Goal: Task Accomplishment & Management: Complete application form

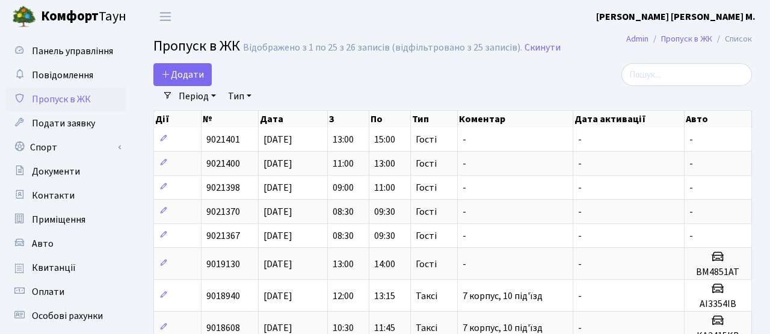
select select "25"
click at [180, 66] on link "Додати" at bounding box center [182, 74] width 58 height 23
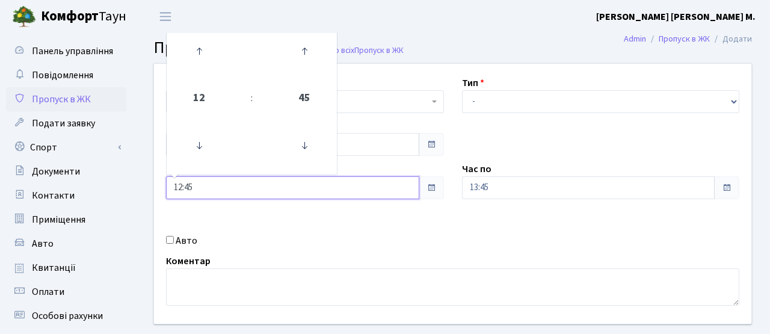
drag, startPoint x: 203, startPoint y: 191, endPoint x: 140, endPoint y: 188, distance: 62.6
click at [140, 188] on div "Квартира <b>КТ</b>&nbsp;&nbsp;&nbsp;&nbsp;7-353 <b>КТ</b>&nbsp;&nbsp;&nbsp;&nbs…" at bounding box center [452, 215] width 634 height 304
type input "15:00"
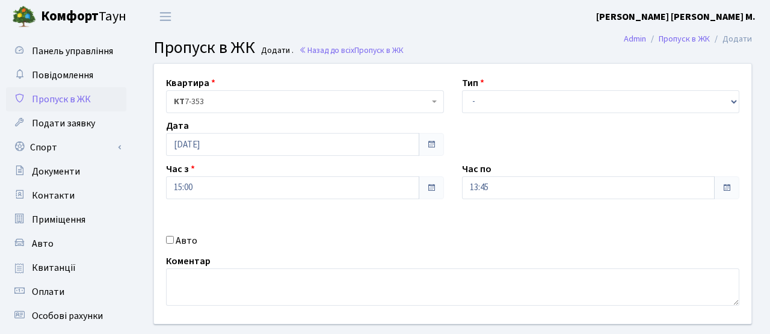
click at [318, 214] on div "Квартира <b>КТ</b>&nbsp;&nbsp;&nbsp;&nbsp;7-353 <b>КТ</b>&nbsp;&nbsp;&nbsp;&nbs…" at bounding box center [452, 194] width 615 height 260
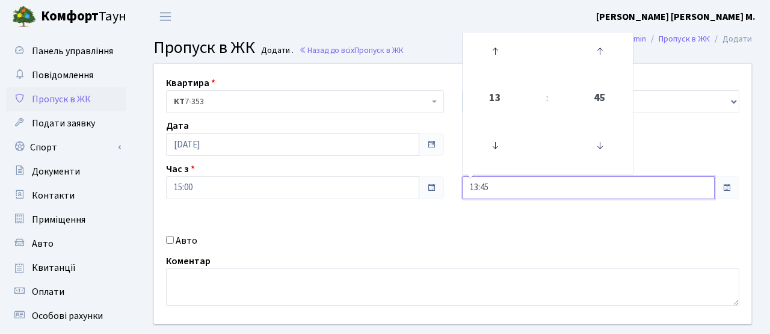
drag, startPoint x: 494, startPoint y: 190, endPoint x: 434, endPoint y: 185, distance: 60.4
click at [434, 185] on div "Квартира <b>КТ</b>&nbsp;&nbsp;&nbsp;&nbsp;7-353 <b>КТ</b>&nbsp;&nbsp;&nbsp;&nbs…" at bounding box center [452, 194] width 615 height 260
type input "17:00"
click at [437, 241] on div "Авто" at bounding box center [305, 240] width 296 height 14
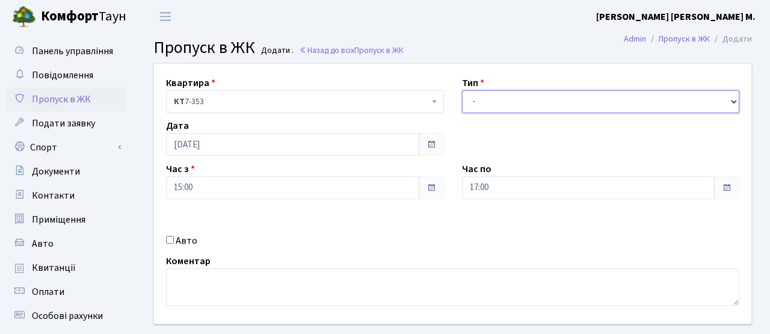
click at [502, 94] on select "- Доставка Таксі Гості Сервіс" at bounding box center [601, 101] width 278 height 23
select select "3"
click at [462, 90] on select "- Доставка Таксі Гості Сервіс" at bounding box center [601, 101] width 278 height 23
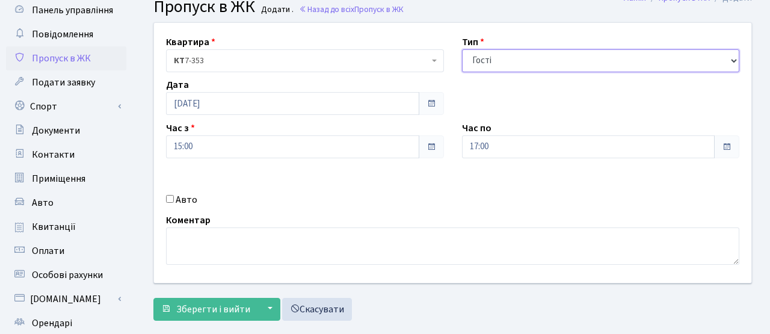
scroll to position [124, 0]
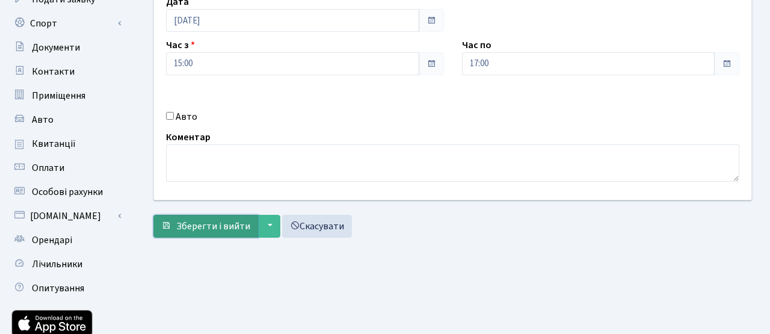
click at [233, 232] on button "Зберегти і вийти" at bounding box center [205, 226] width 105 height 23
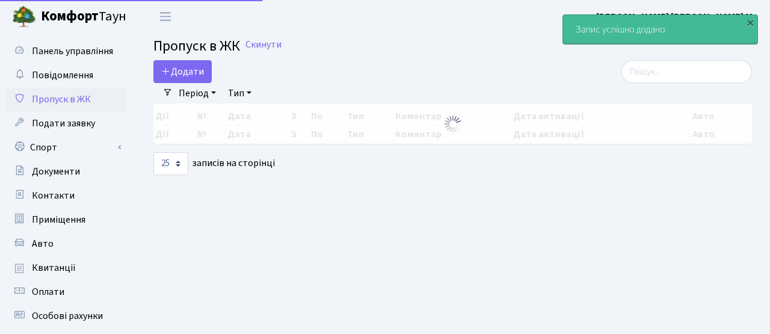
select select "25"
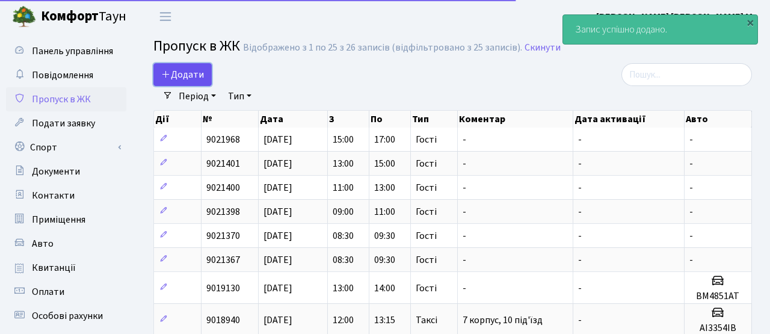
click at [184, 73] on span "Додати" at bounding box center [182, 74] width 43 height 13
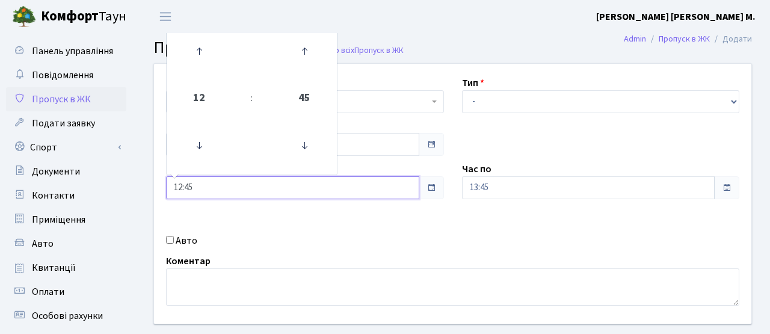
drag, startPoint x: 210, startPoint y: 192, endPoint x: 147, endPoint y: 188, distance: 62.6
click at [147, 188] on div "Квартира <b>КТ</b>&nbsp;&nbsp;&nbsp;&nbsp;7-353 <b>КТ</b>&nbsp;&nbsp;&nbsp;&nbs…" at bounding box center [452, 194] width 615 height 260
type input "17:00"
click at [358, 241] on div "Авто" at bounding box center [305, 240] width 296 height 14
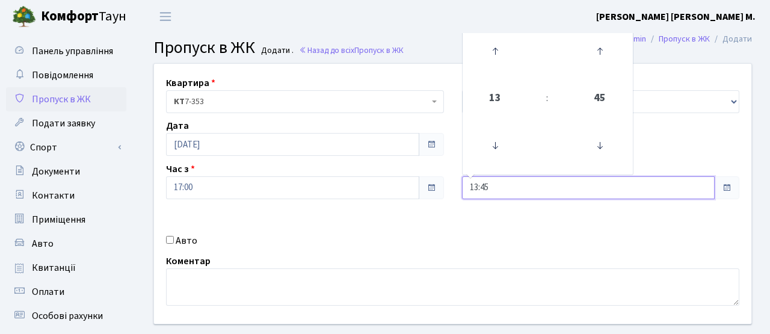
drag, startPoint x: 503, startPoint y: 180, endPoint x: 405, endPoint y: 173, distance: 98.3
click at [405, 173] on div "Квартира <b>КТ</b>&nbsp;&nbsp;&nbsp;&nbsp;7-353 <b>КТ</b>&nbsp;&nbsp;&nbsp;&nbs…" at bounding box center [452, 194] width 615 height 260
drag, startPoint x: 496, startPoint y: 191, endPoint x: 439, endPoint y: 189, distance: 57.2
click at [439, 189] on div "Квартира <b>КТ</b>&nbsp;&nbsp;&nbsp;&nbsp;7-353 <b>КТ</b>&nbsp;&nbsp;&nbsp;&nbs…" at bounding box center [452, 194] width 615 height 260
type input "19:00"
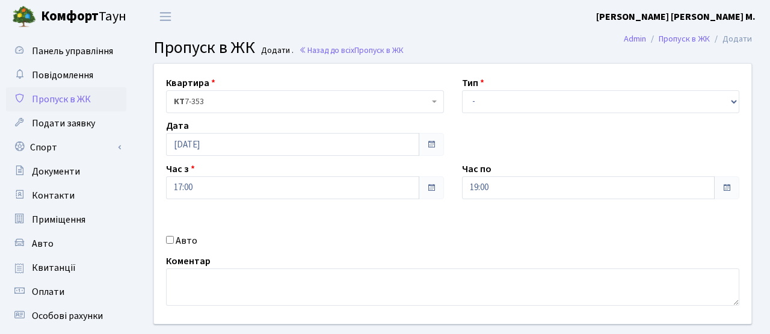
click at [396, 233] on div "Квартира <b>КТ</b>&nbsp;&nbsp;&nbsp;&nbsp;7-353 <b>КТ</b>&nbsp;&nbsp;&nbsp;&nbs…" at bounding box center [452, 194] width 615 height 260
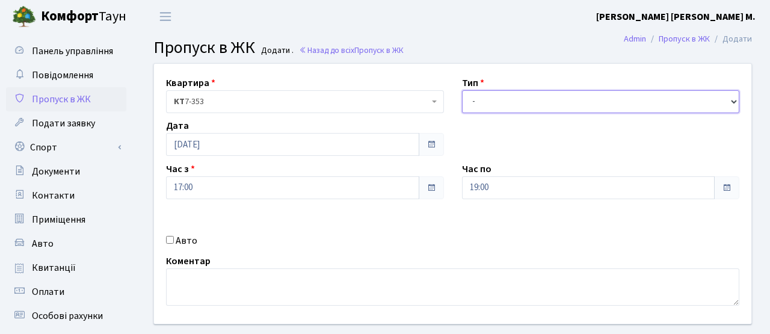
click at [474, 96] on select "- Доставка Таксі Гості Сервіс" at bounding box center [601, 101] width 278 height 23
select select "3"
click at [462, 90] on select "- Доставка Таксі Гості Сервіс" at bounding box center [601, 101] width 278 height 23
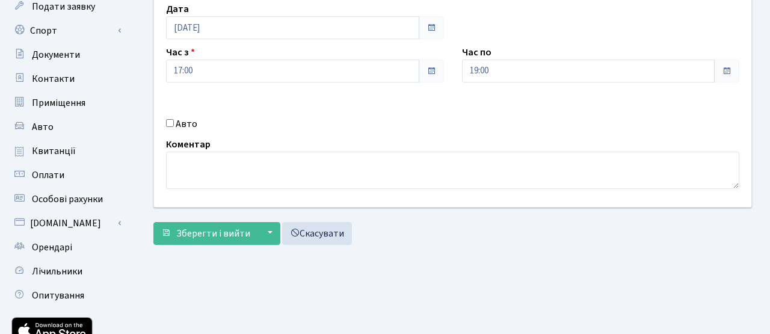
scroll to position [207, 0]
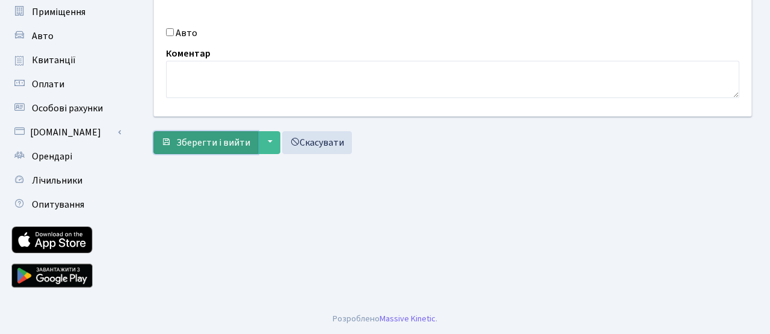
click at [227, 133] on button "Зберегти і вийти" at bounding box center [205, 142] width 105 height 23
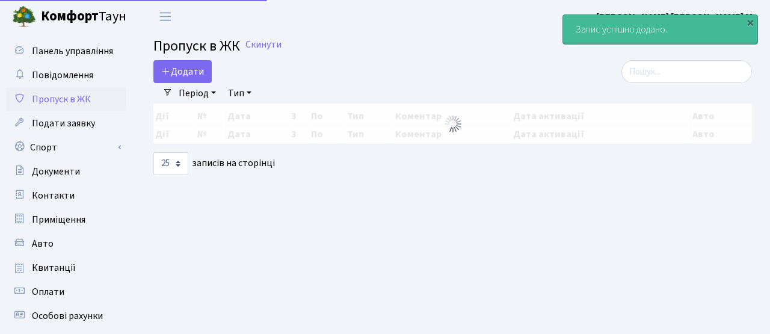
select select "25"
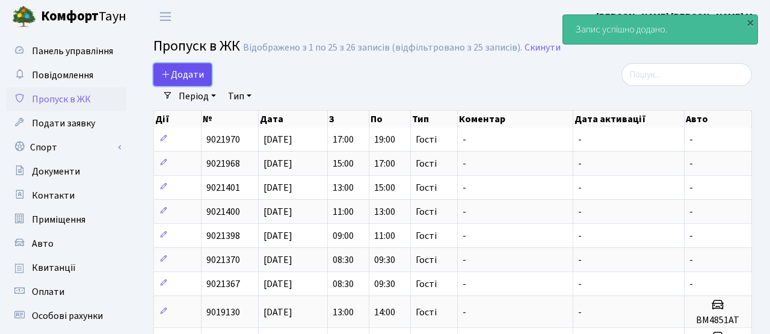
click at [194, 69] on span "Додати" at bounding box center [182, 74] width 43 height 13
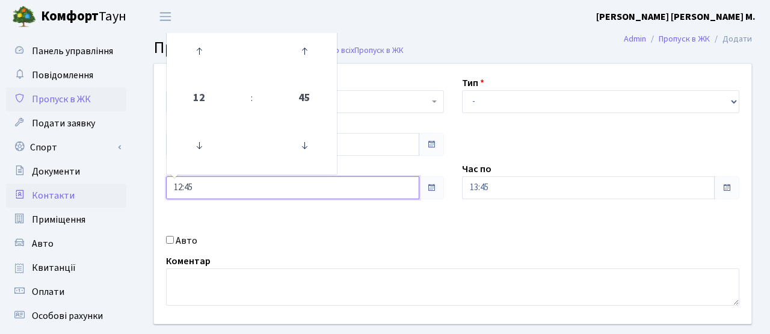
drag, startPoint x: 209, startPoint y: 190, endPoint x: 125, endPoint y: 184, distance: 83.8
click at [125, 184] on div "Панель управління Повідомлення Пропуск в ЖК Подати заявку Спорт Бронювання Скар…" at bounding box center [385, 272] width 770 height 478
type input "19:00"
click at [386, 210] on div "Квартира <b>КТ</b>&nbsp;&nbsp;&nbsp;&nbsp;7-353 <b>КТ</b>&nbsp;&nbsp;&nbsp;&nbs…" at bounding box center [452, 194] width 615 height 260
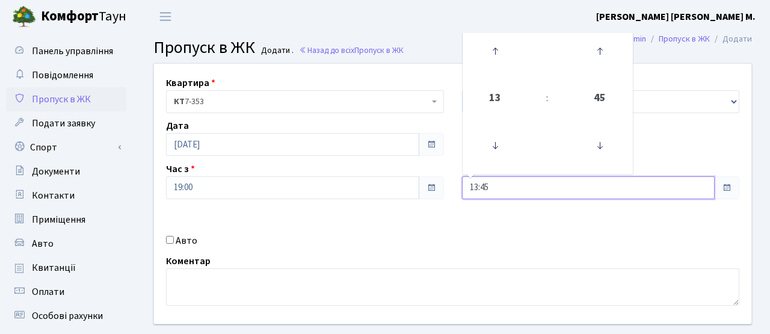
drag, startPoint x: 505, startPoint y: 183, endPoint x: 430, endPoint y: 182, distance: 74.6
click at [430, 182] on div "Квартира <b>КТ</b>&nbsp;&nbsp;&nbsp;&nbsp;7-353 <b>КТ</b>&nbsp;&nbsp;&nbsp;&nbs…" at bounding box center [452, 194] width 615 height 260
type input "1"
type input "21:30"
click at [396, 243] on div "Авто" at bounding box center [305, 240] width 296 height 14
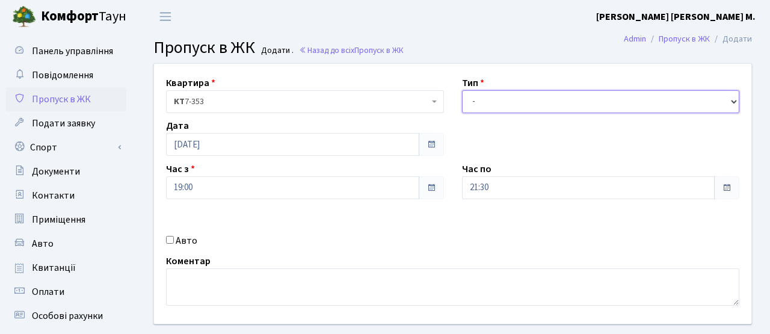
click at [494, 99] on select "- Доставка Таксі Гості Сервіс" at bounding box center [601, 101] width 278 height 23
select select "3"
click at [462, 90] on select "- Доставка Таксі Гості Сервіс" at bounding box center [601, 101] width 278 height 23
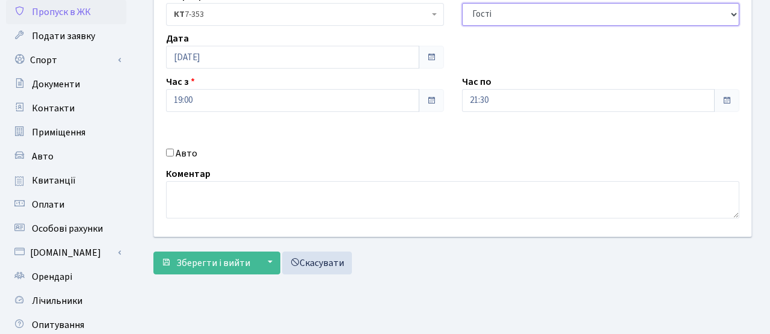
scroll to position [95, 0]
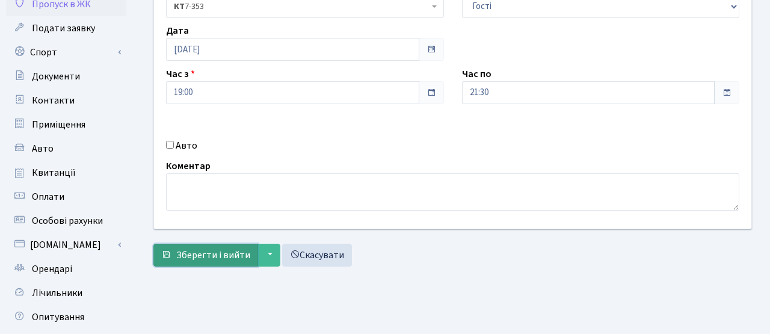
click at [229, 250] on span "Зберегти і вийти" at bounding box center [213, 254] width 74 height 13
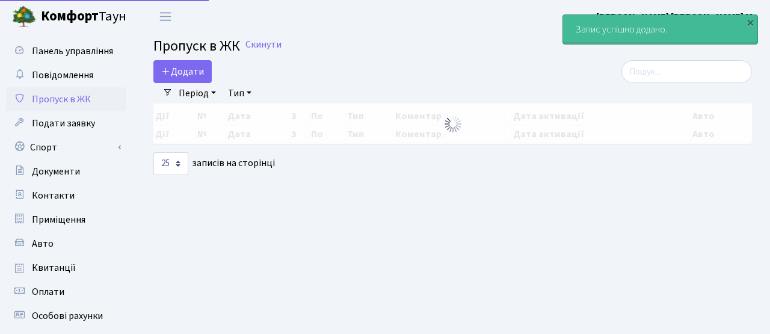
select select "25"
